Goal: Task Accomplishment & Management: Manage account settings

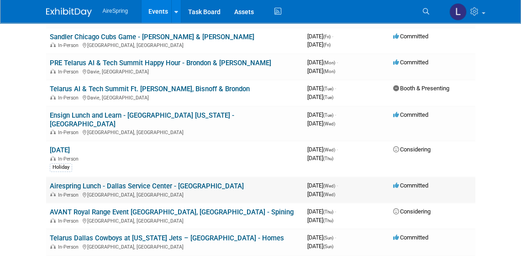
scroll to position [373, 0]
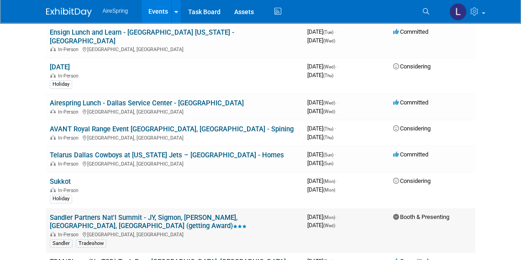
click at [247, 214] on link "Sandler Partners Nat'l Summit - JY, Sigmon, [PERSON_NAME], [GEOGRAPHIC_DATA], […" at bounding box center [148, 222] width 197 height 17
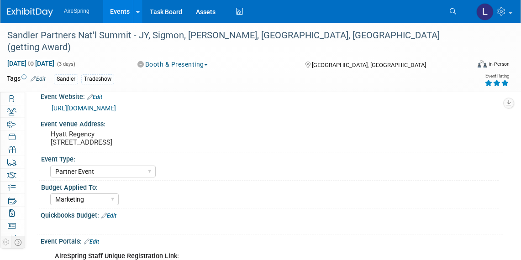
select select "Partner Event"
select select "Marketing"
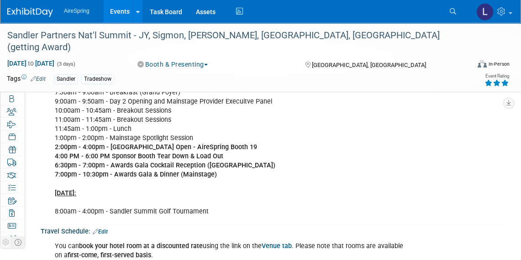
scroll to position [1105, 0]
click at [493, 132] on div "Agenda | Sandler Partners National Summit 2025 Mon., Oct 6: 2:00 PM – 5:00 pm -…" at bounding box center [272, 31] width 462 height 379
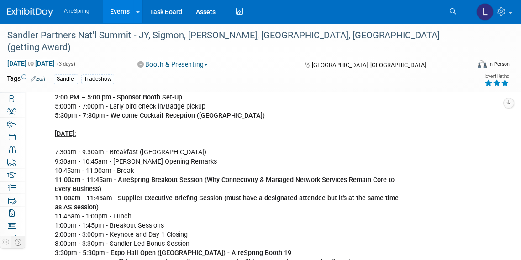
scroll to position [856, 0]
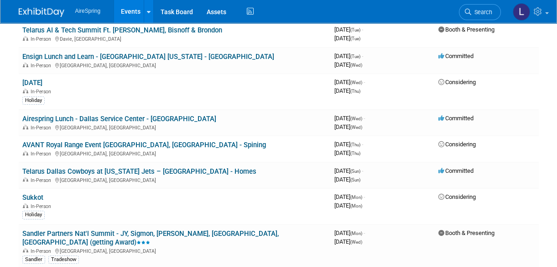
scroll to position [373, 0]
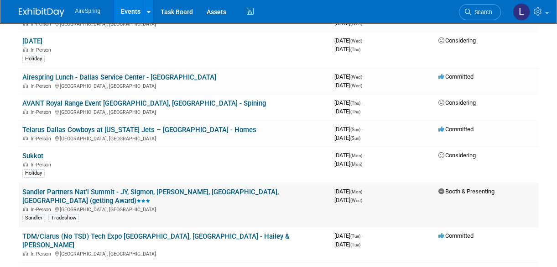
click at [196, 188] on link "Sandler Partners Nat'l Summit - JY, Sigmon, [PERSON_NAME], [GEOGRAPHIC_DATA], […" at bounding box center [150, 196] width 257 height 17
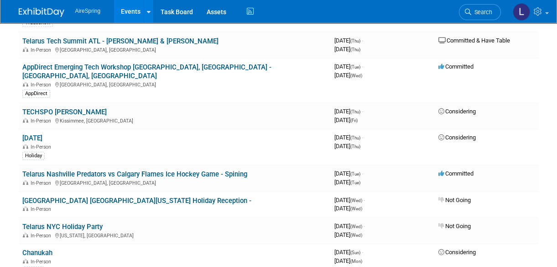
scroll to position [1120, 0]
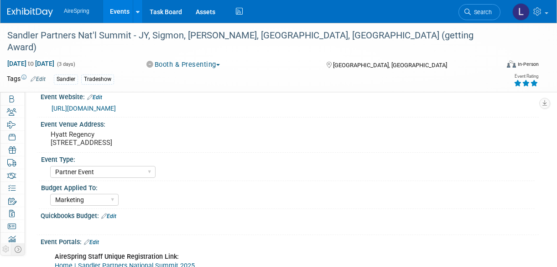
select select "Partner Event"
select select "Marketing"
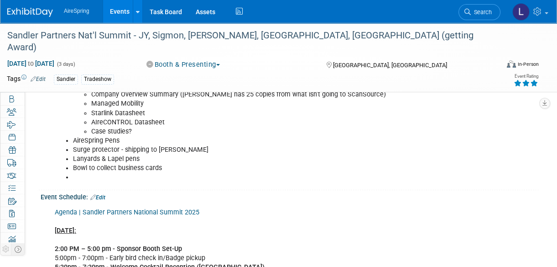
scroll to position [788, 0]
